Goal: Answer question/provide support

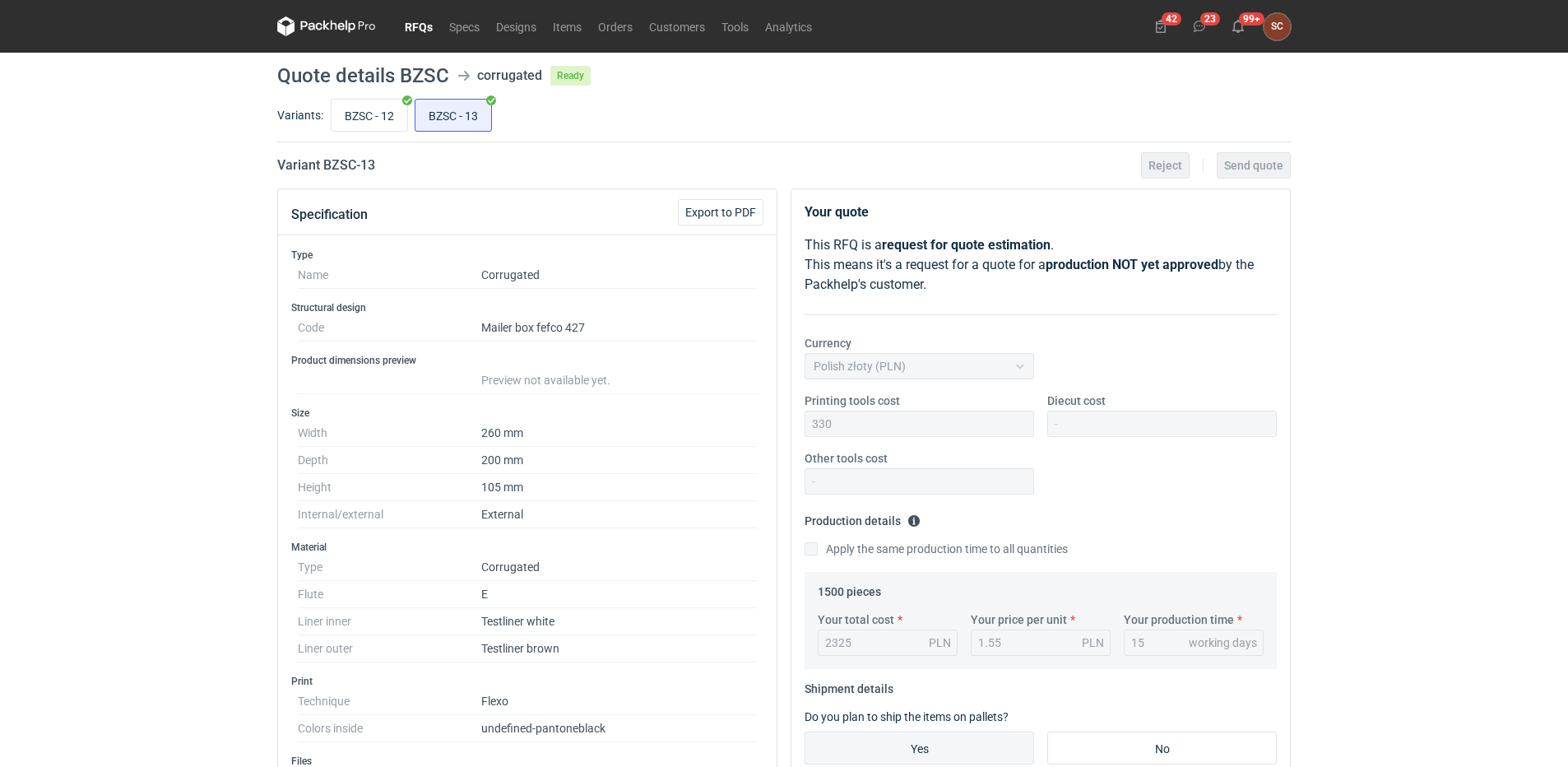
scroll to position [1572, 0]
click at [626, 23] on link "Orders" at bounding box center [615, 26] width 51 height 20
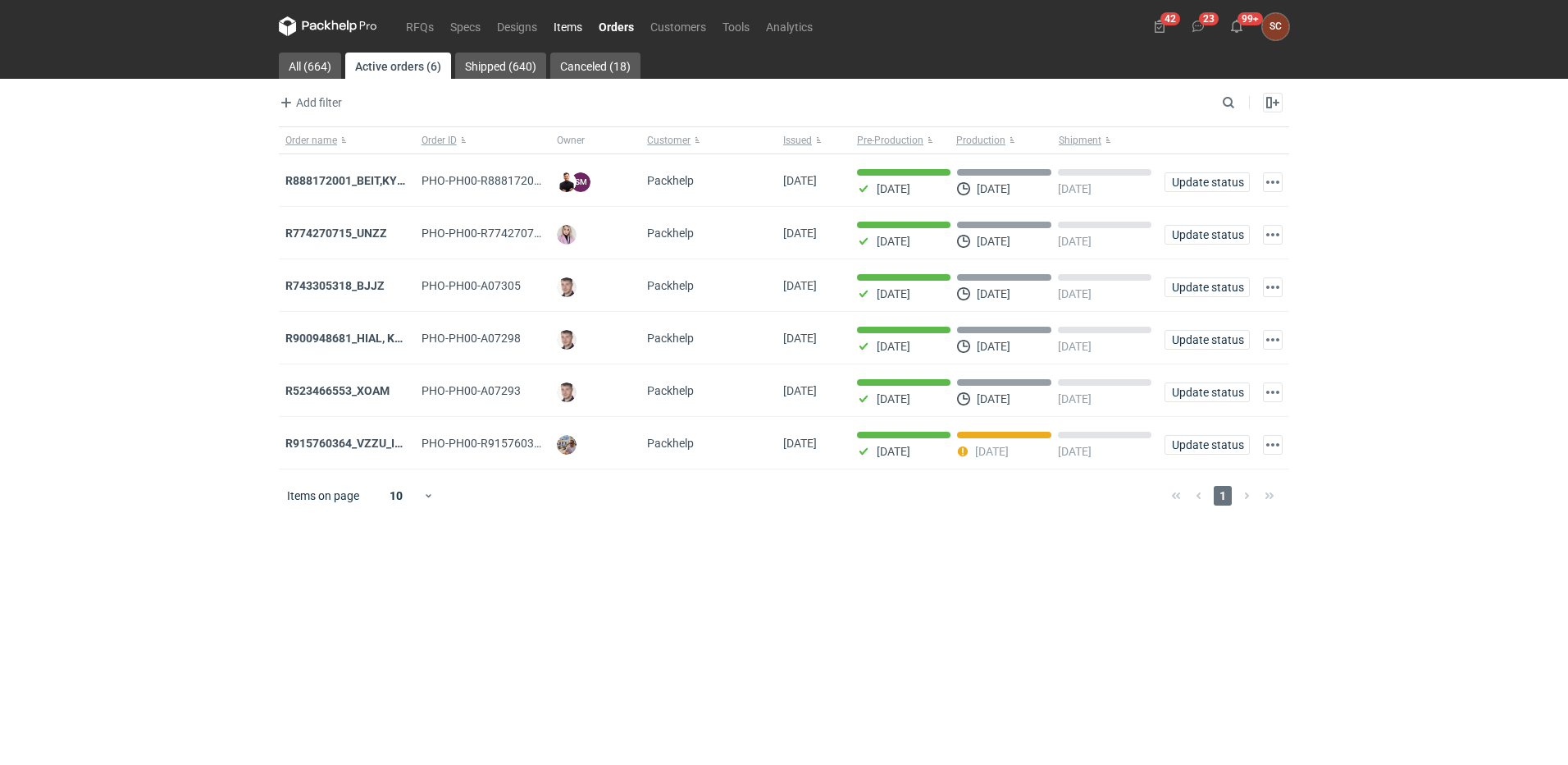
click at [567, 25] on link "Items" at bounding box center [568, 26] width 45 height 20
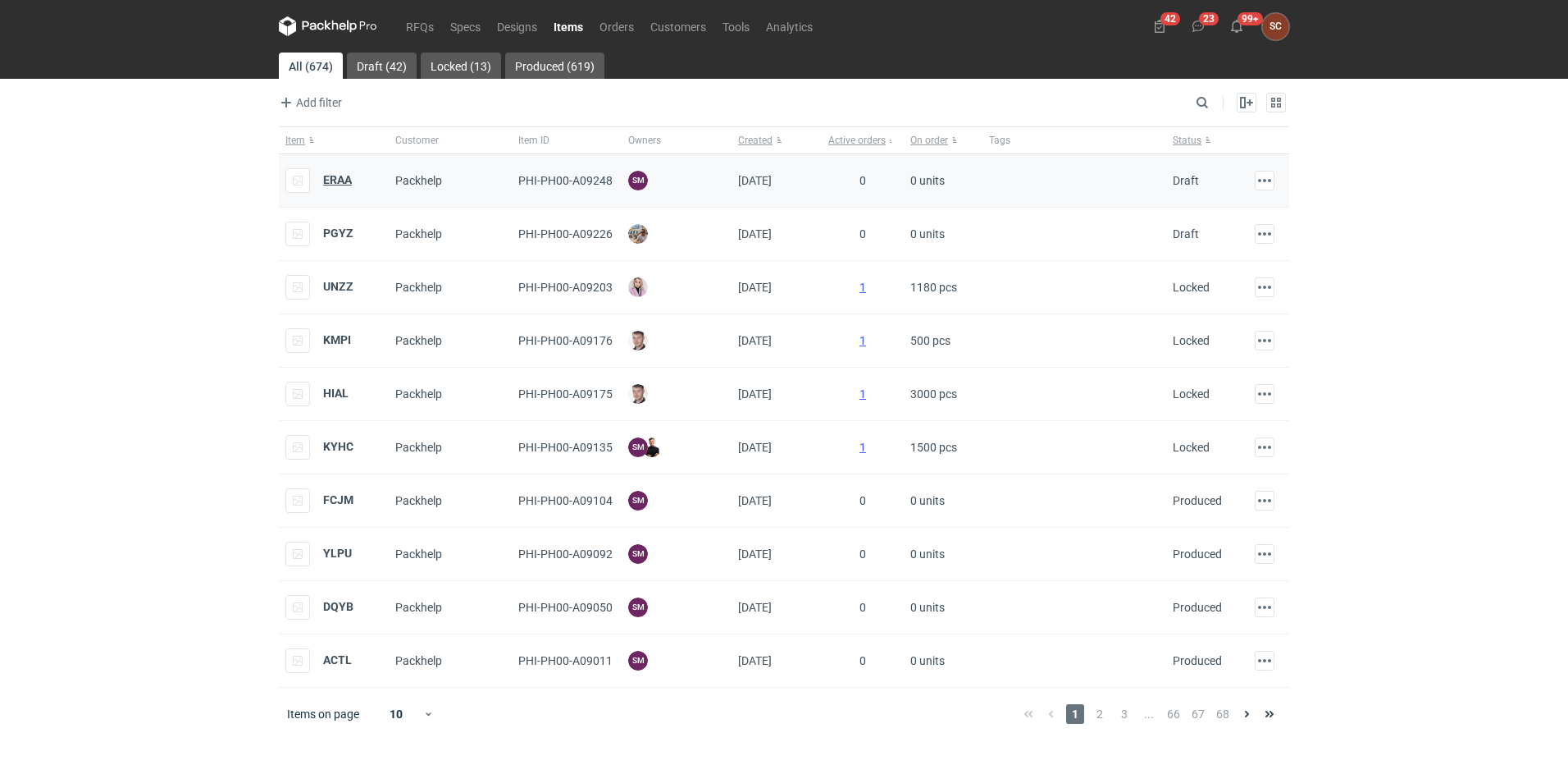
click at [343, 181] on strong "ERAA" at bounding box center [338, 179] width 29 height 14
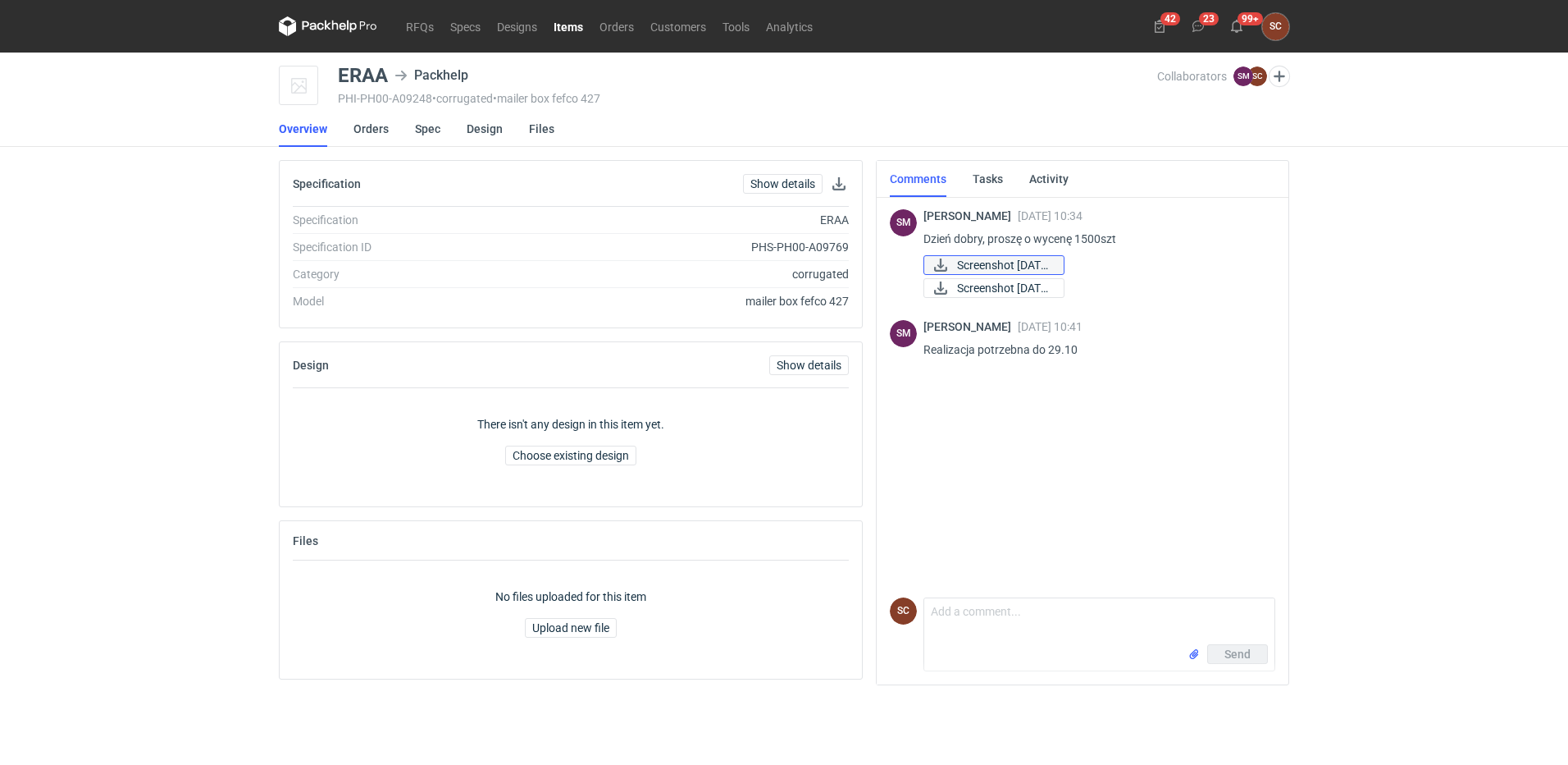
click at [1028, 257] on span "Screenshot 2025-10-1..." at bounding box center [1004, 265] width 94 height 18
click at [951, 260] on link "Screenshot 2025-10-1..." at bounding box center [993, 265] width 141 height 20
drag, startPoint x: 980, startPoint y: 270, endPoint x: 1176, endPoint y: 244, distance: 197.7
click at [1228, 236] on p "Dzień dobry, proszę o wycenę 1500szt" at bounding box center [1092, 239] width 339 height 20
click at [1044, 267] on span "Screenshot 2025-10-1..." at bounding box center [1004, 265] width 94 height 18
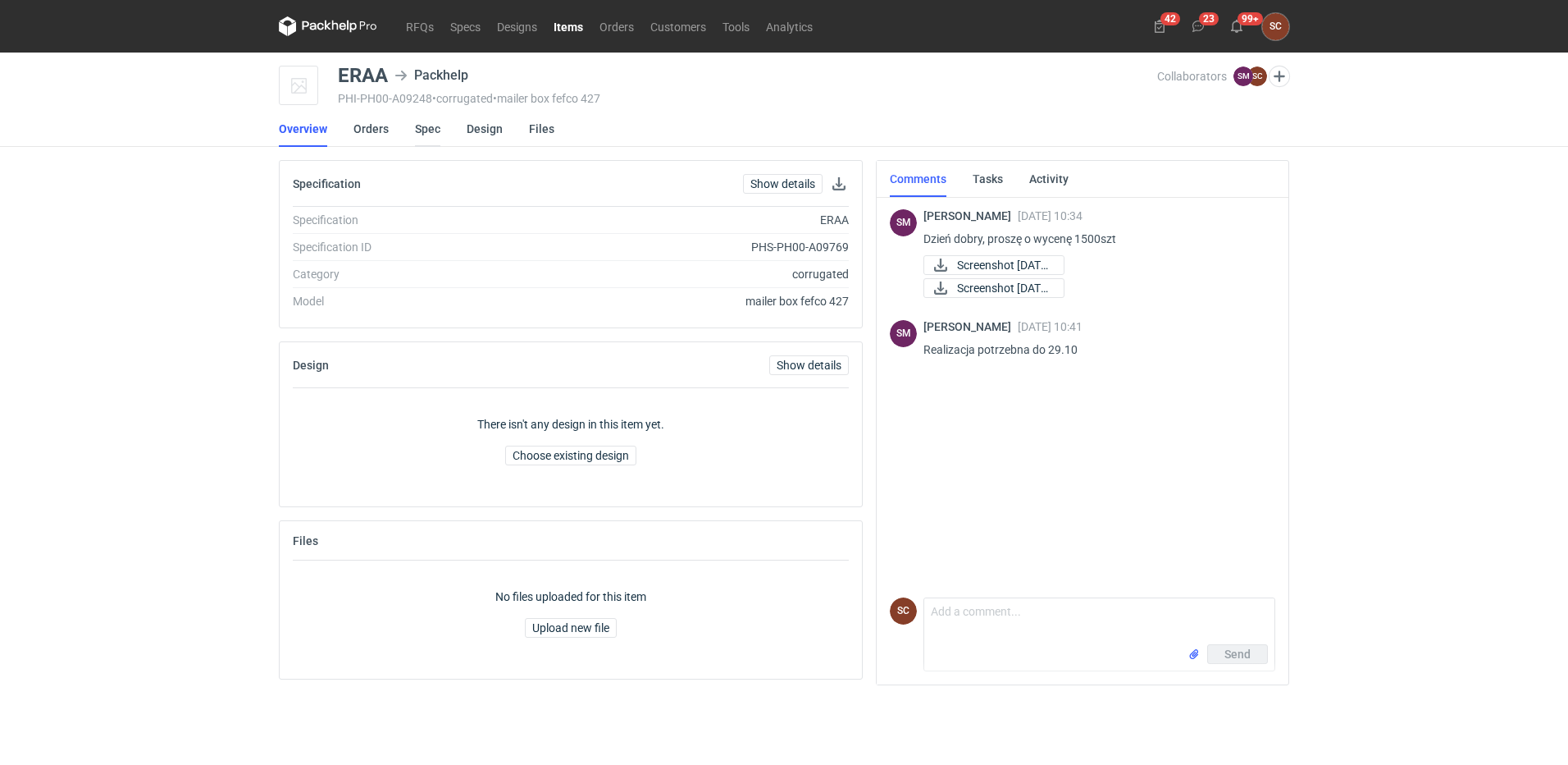
click at [425, 133] on link "Spec" at bounding box center [428, 129] width 25 height 36
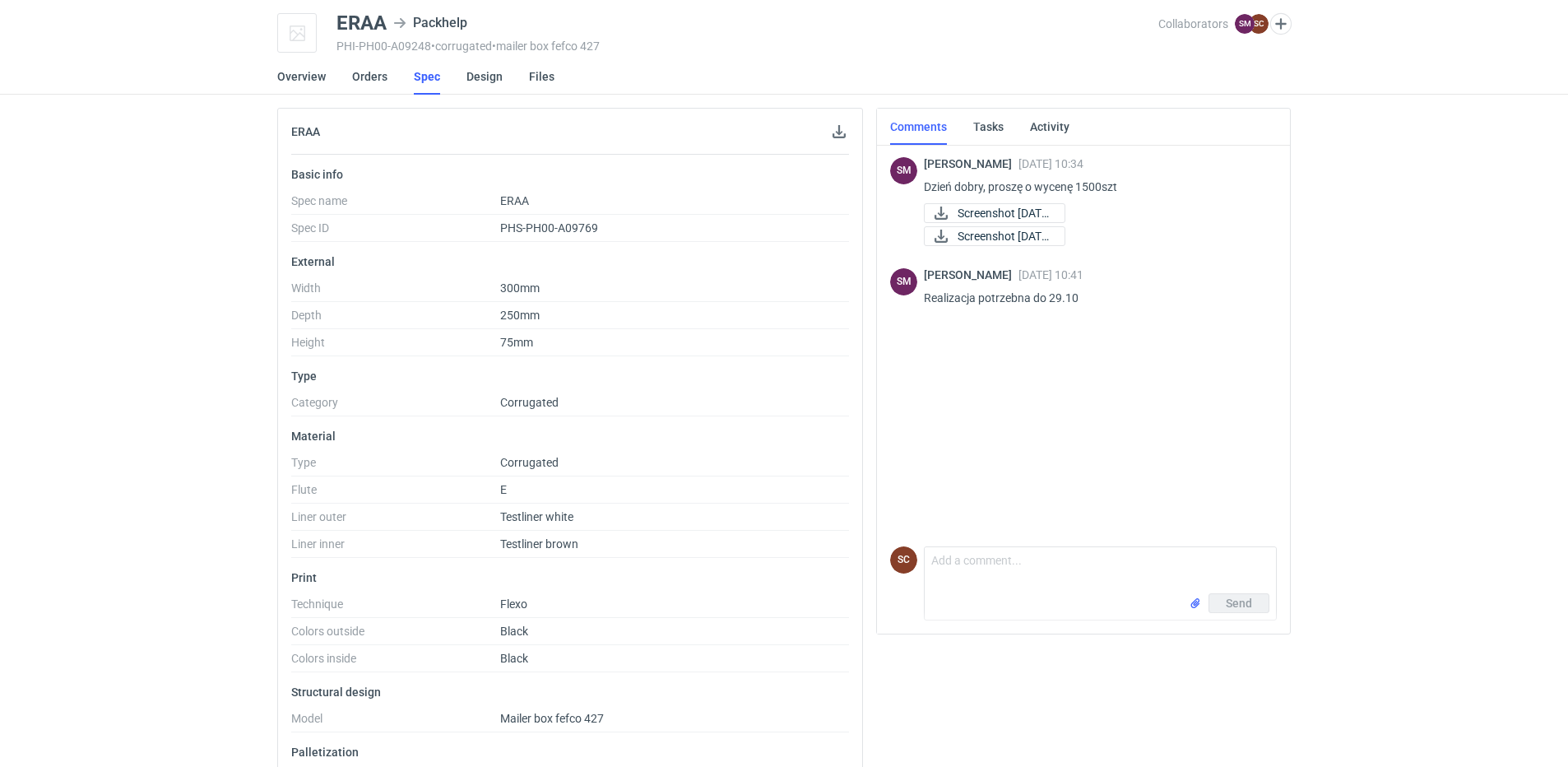
scroll to position [106, 0]
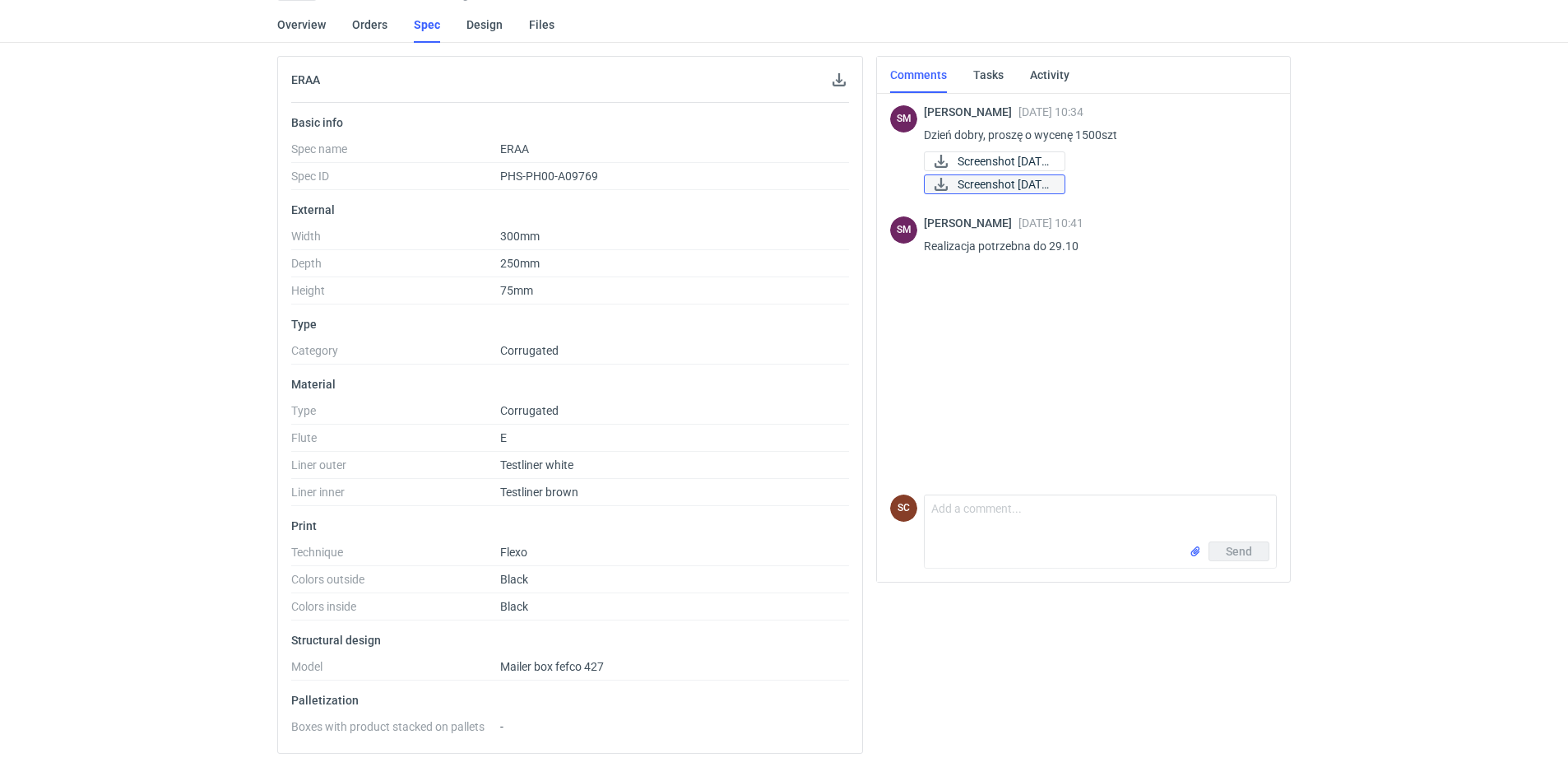
click at [975, 185] on span "Screenshot 2025-10-1..." at bounding box center [1004, 184] width 94 height 18
click at [1011, 506] on textarea "Comment message" at bounding box center [1100, 518] width 351 height 46
click at [1027, 513] on textarea "Comment message" at bounding box center [1100, 518] width 351 height 46
paste textarea "Cena: 1,48zł Wykrojnik: 1600zł Klisza: 600zł"
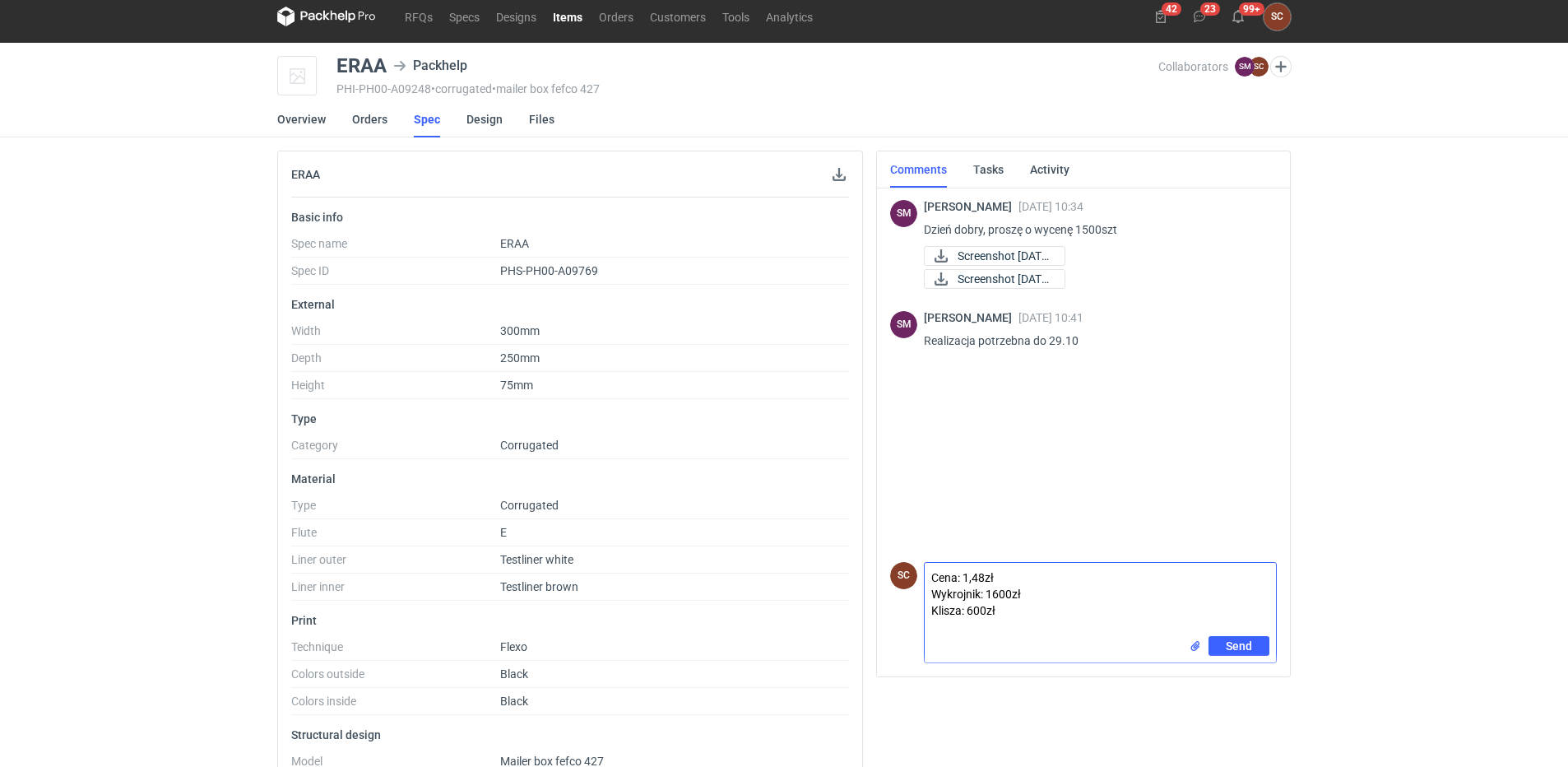
scroll to position [0, 0]
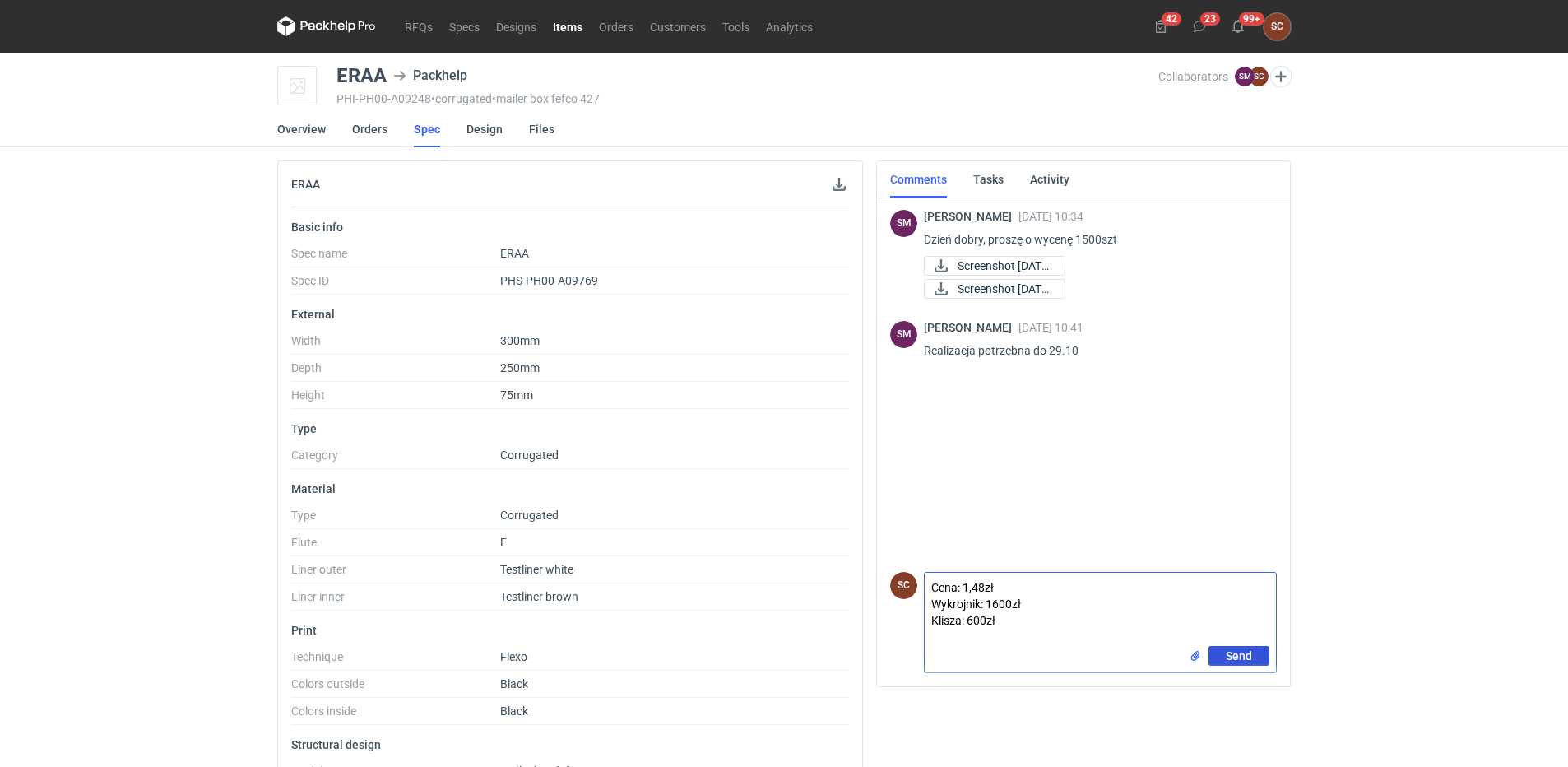
type textarea "Cena: 1,48zł Wykrojnik: 1600zł Klisza: 600zł"
click at [1255, 662] on button "Send" at bounding box center [1238, 656] width 61 height 20
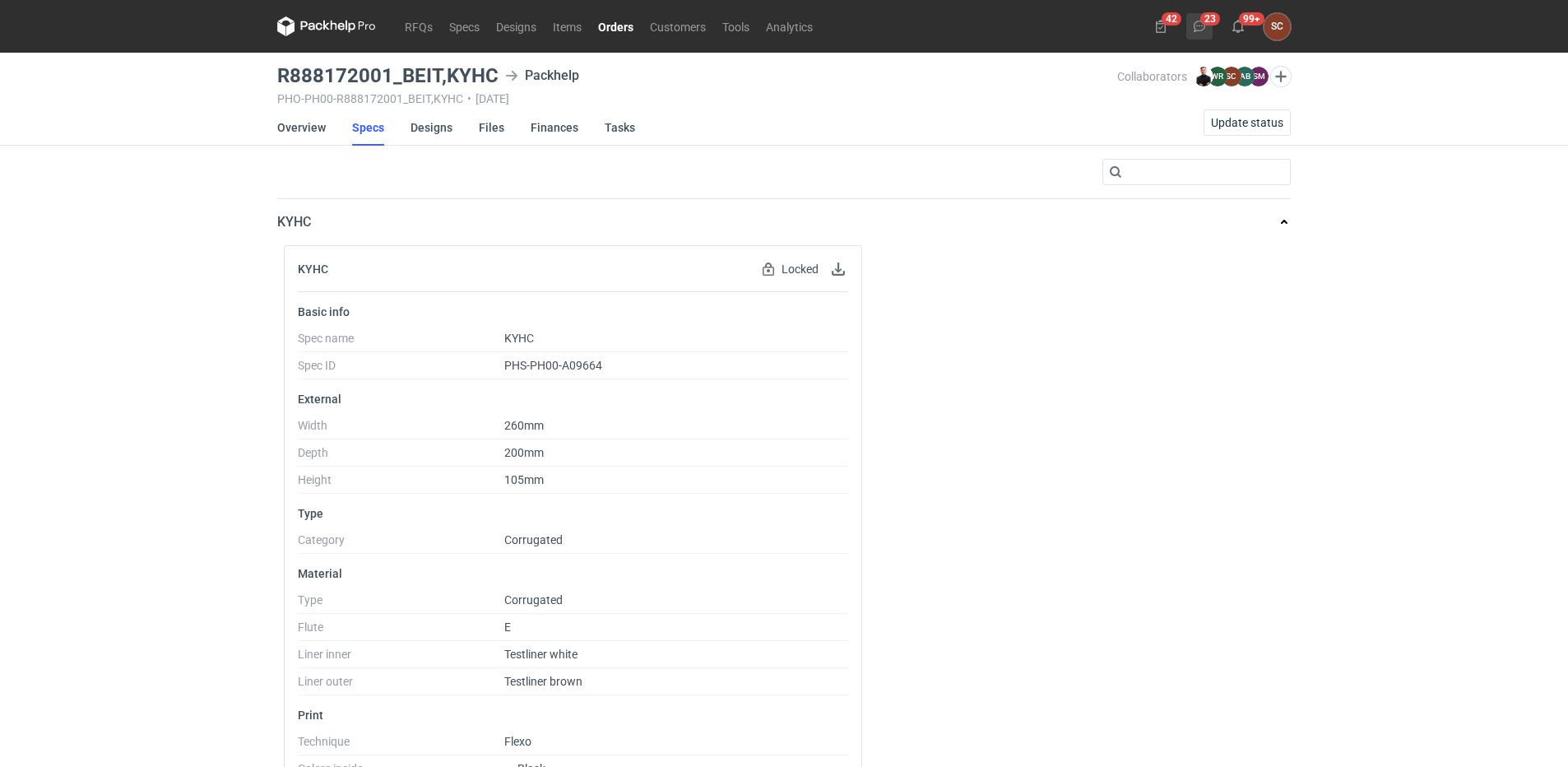
click at [1193, 22] on icon at bounding box center [1199, 26] width 14 height 14
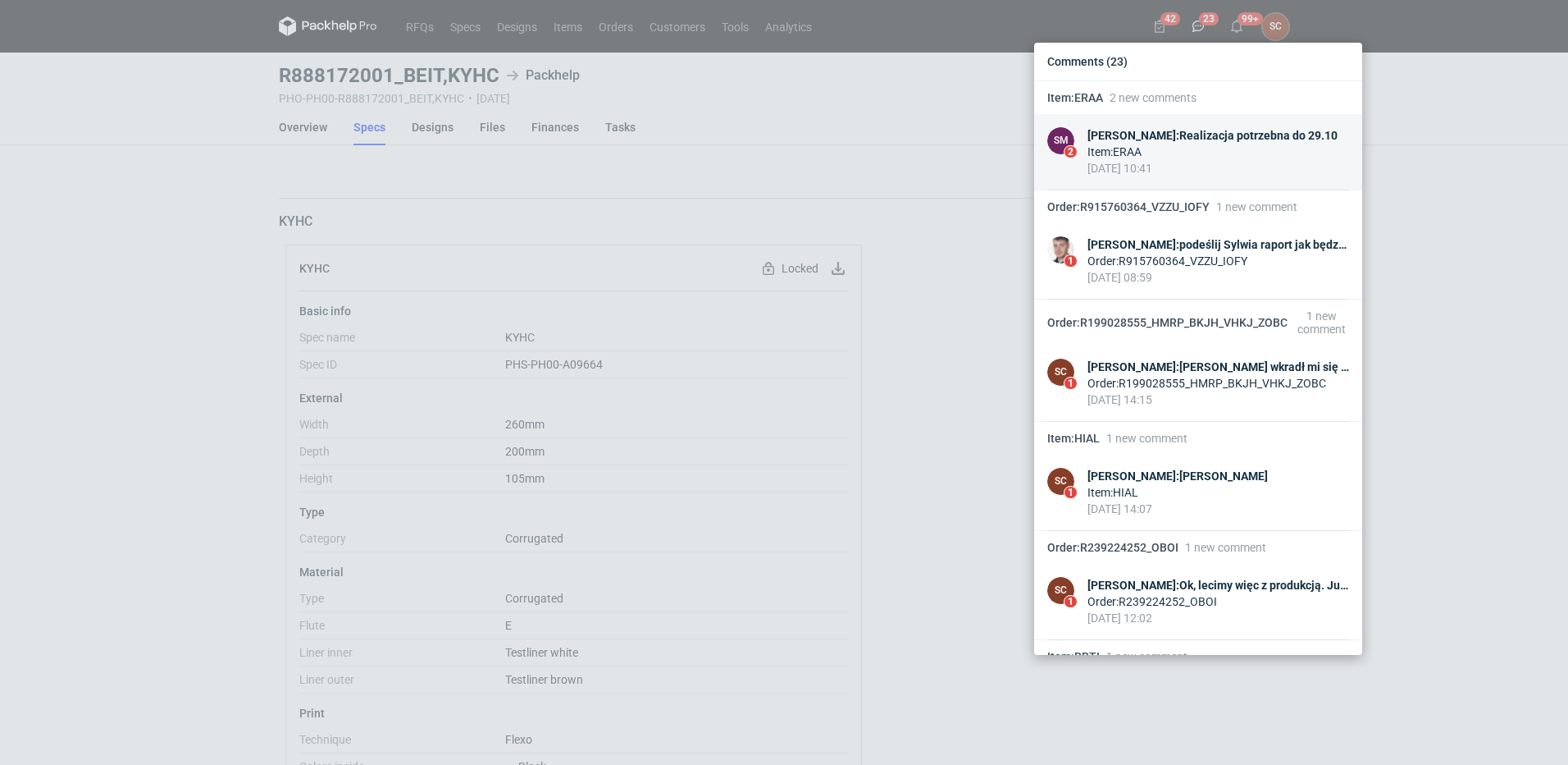
click at [1195, 126] on link "SM 2 [PERSON_NAME] : Realizacja potrzebna do 29.10 Item : ERAA [DATE] 10:41" at bounding box center [1198, 152] width 328 height 77
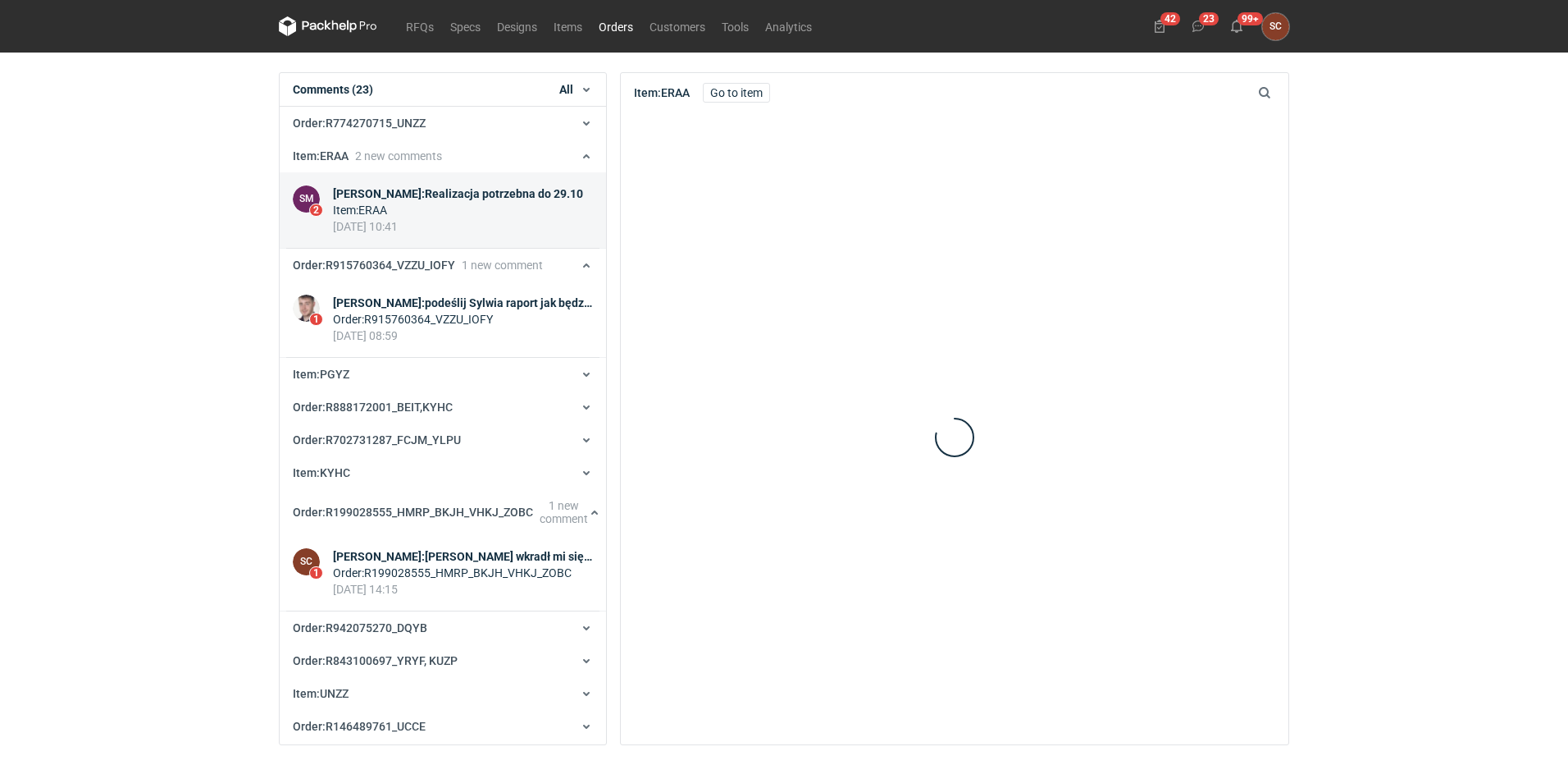
scroll to position [66, 0]
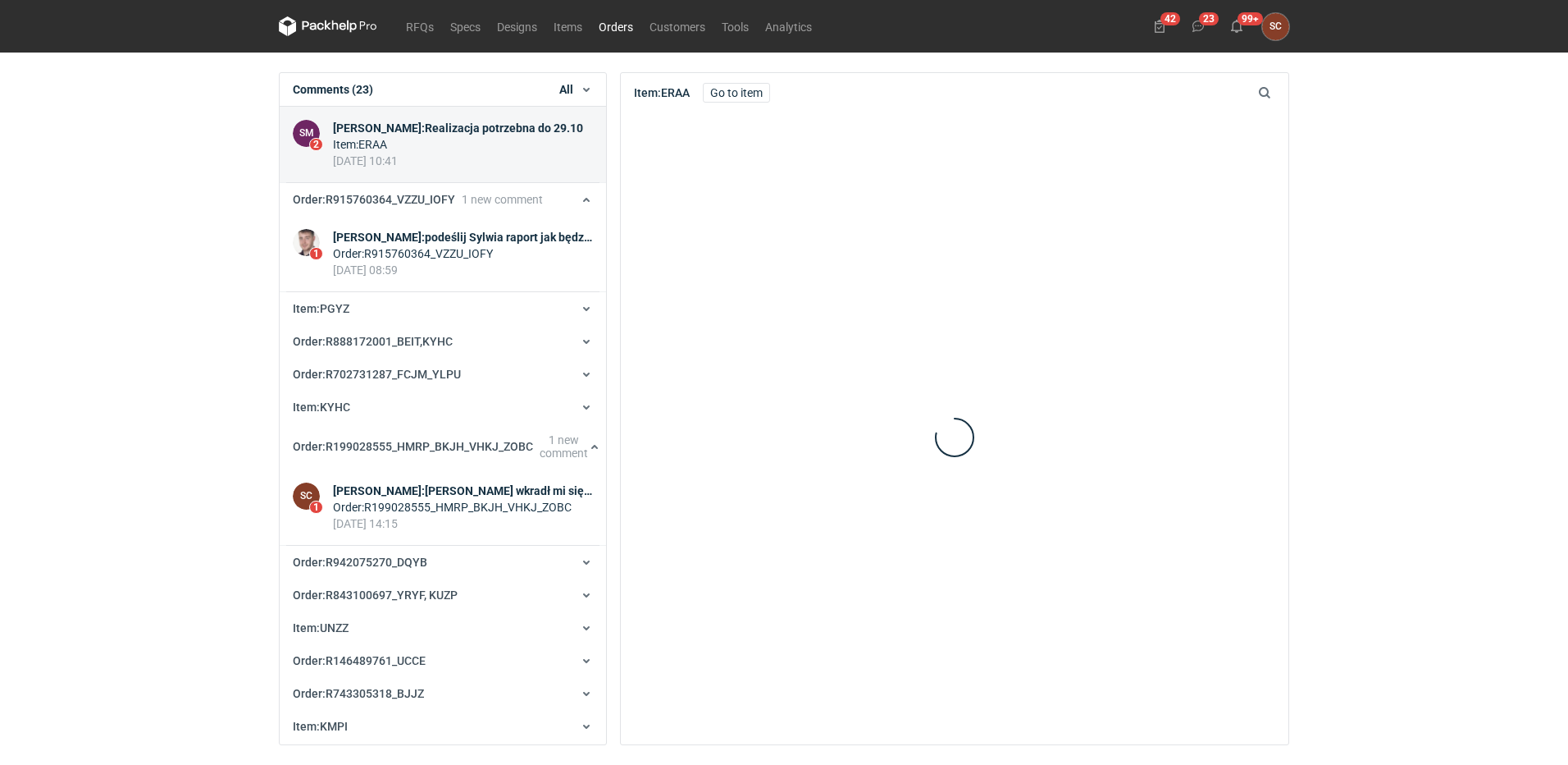
click at [601, 32] on link "Orders" at bounding box center [616, 26] width 50 height 20
